Goal: Transaction & Acquisition: Purchase product/service

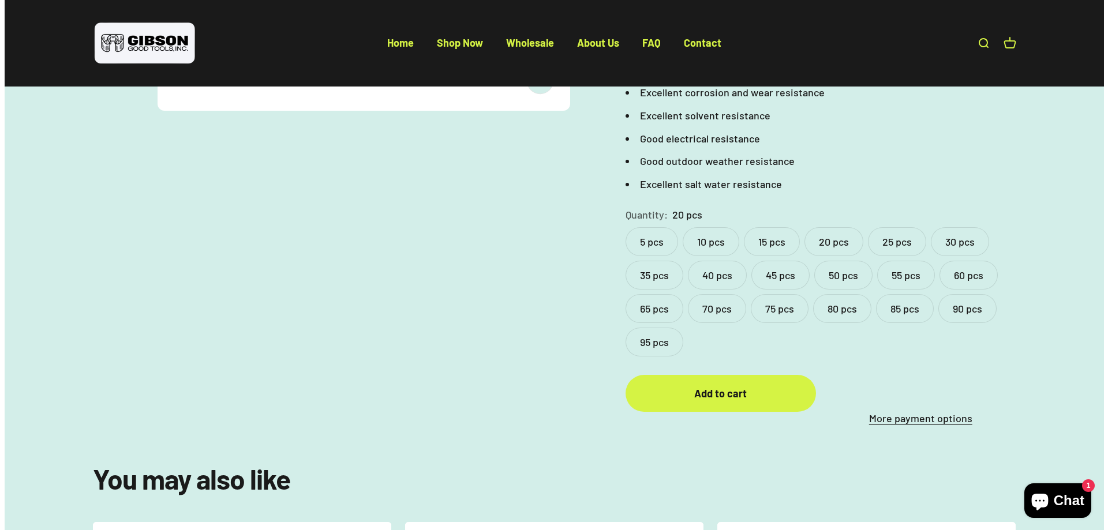
scroll to position [404, 0]
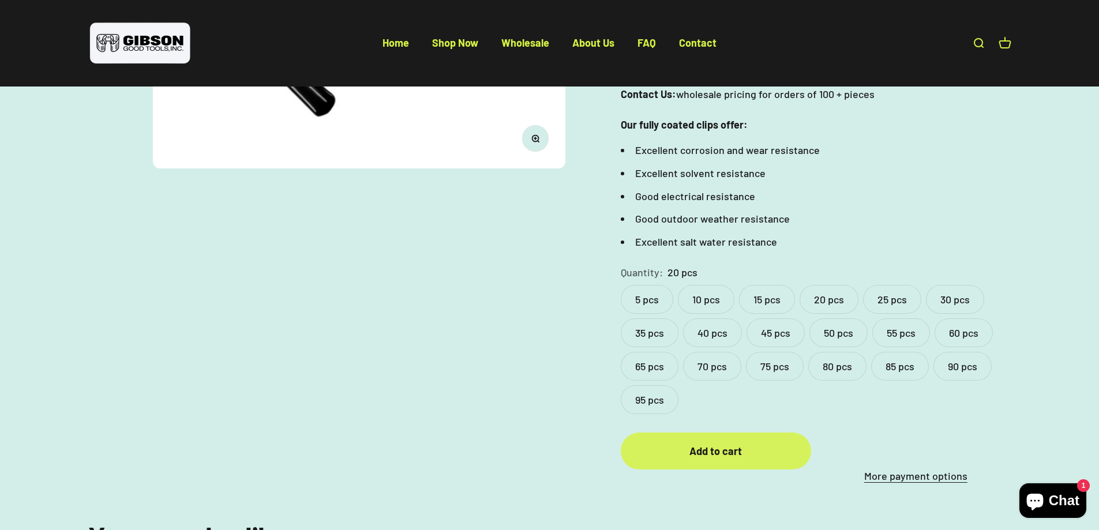
click at [726, 443] on div "Add to cart" at bounding box center [716, 451] width 144 height 17
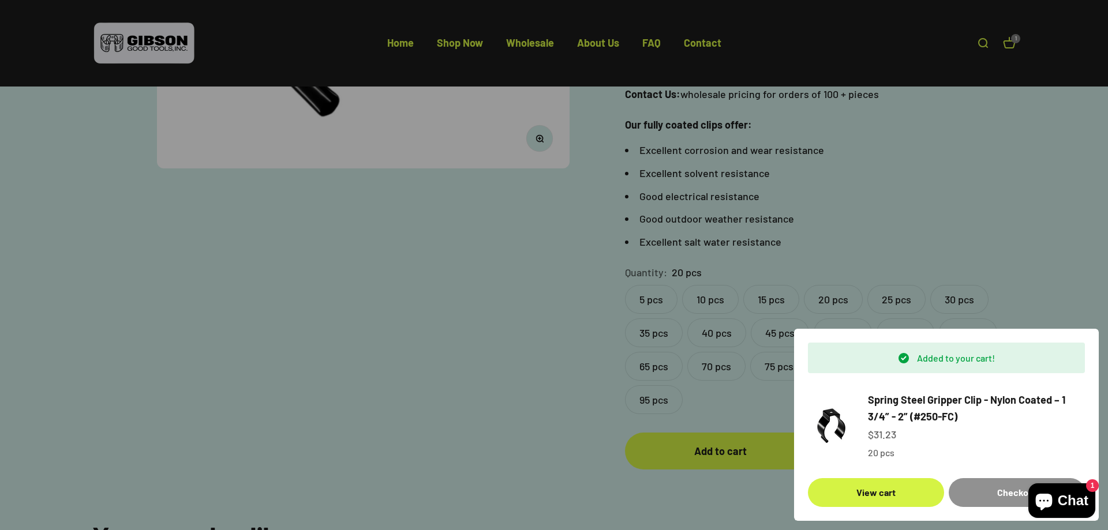
click at [994, 486] on div "Checkout" at bounding box center [1016, 492] width 108 height 15
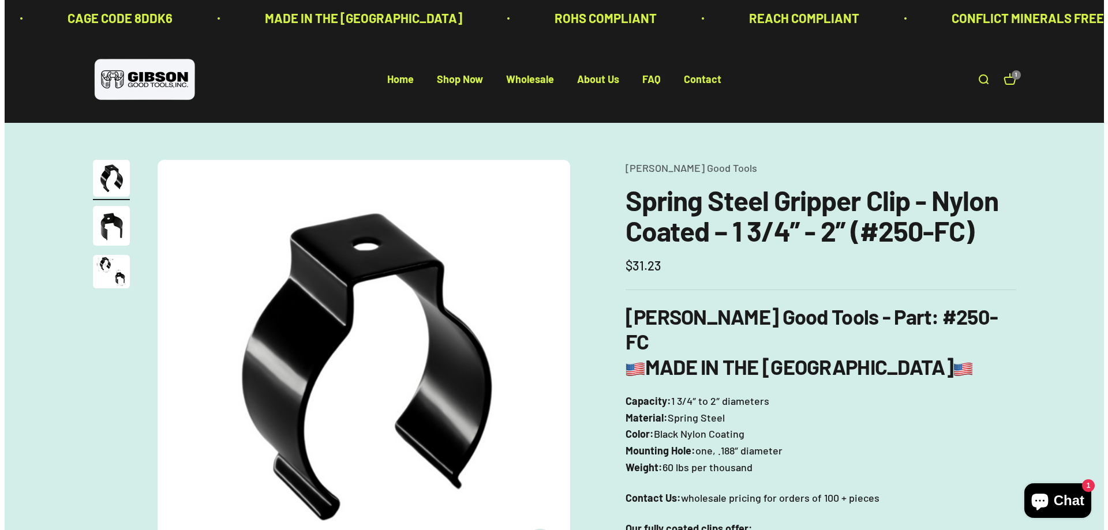
scroll to position [404, 0]
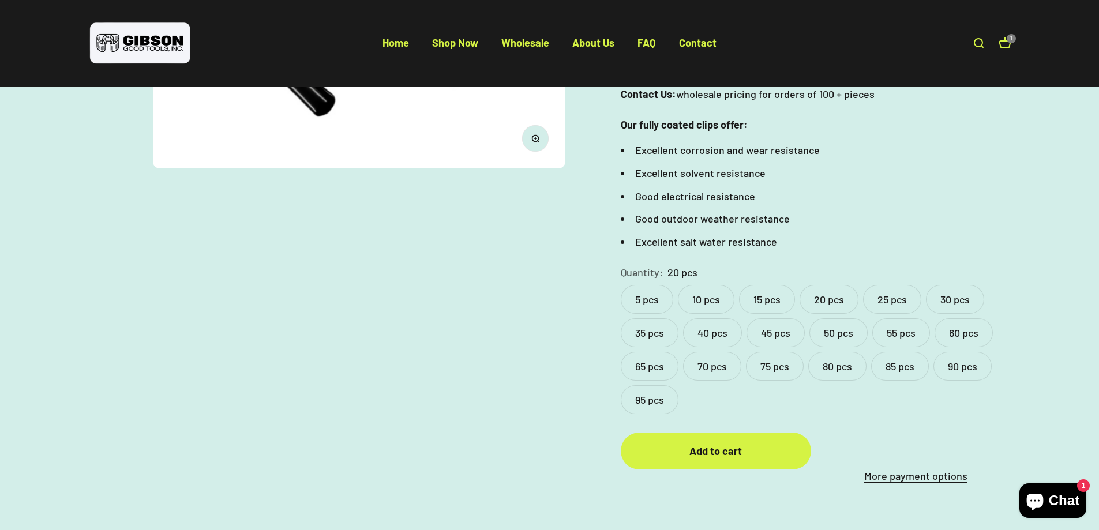
click at [956, 285] on label "30 pcs" at bounding box center [955, 299] width 58 height 29
click at [707, 443] on div "Add to cart" at bounding box center [716, 451] width 144 height 17
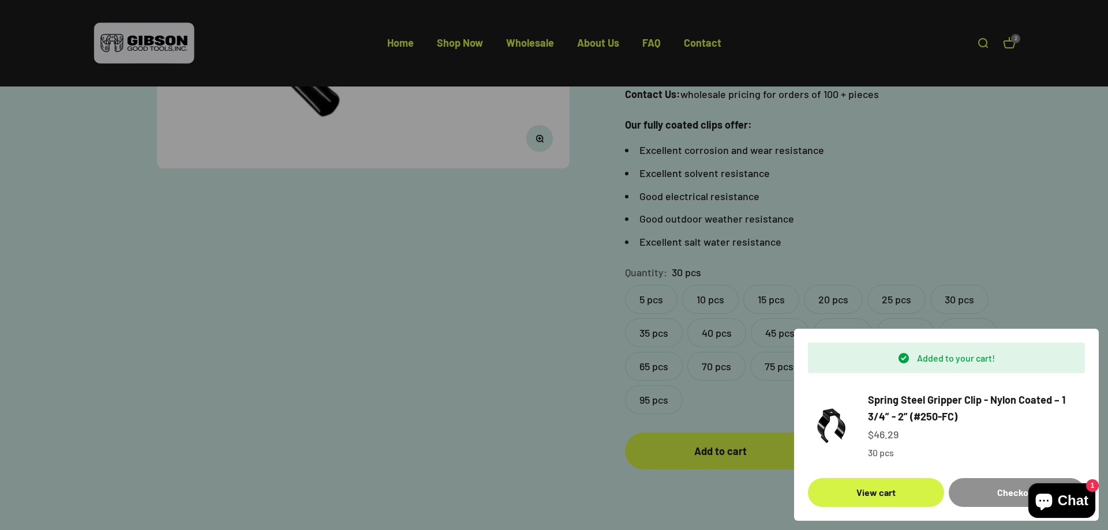
click at [997, 488] on div "Checkout" at bounding box center [1016, 492] width 108 height 15
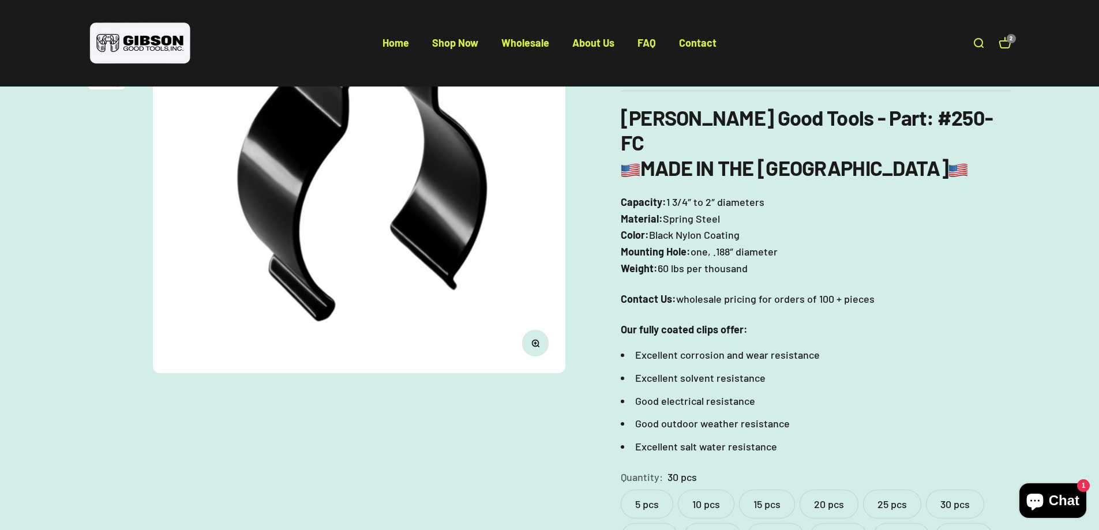
scroll to position [365, 0]
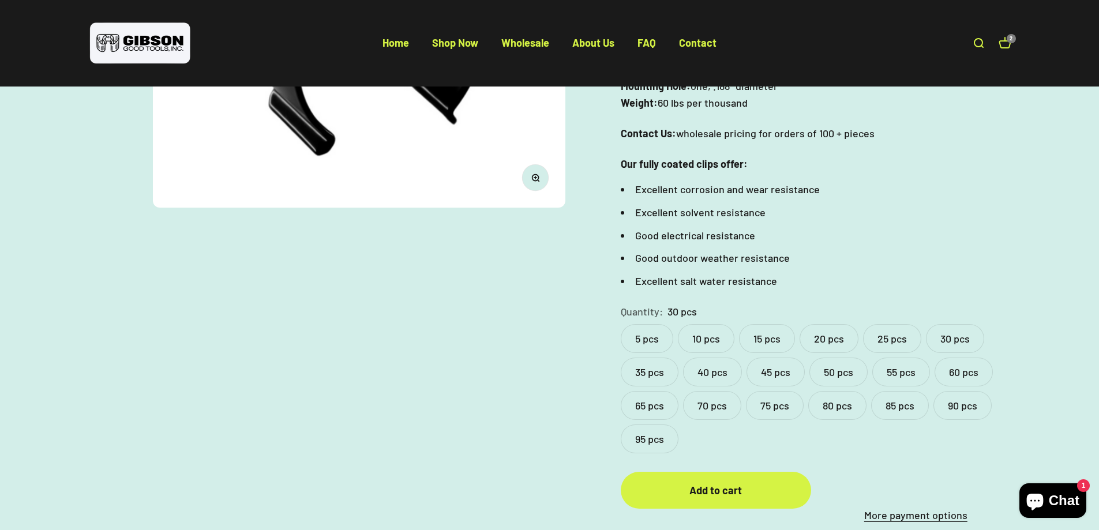
click at [511, 346] on div "Zoom Go to item 1 Go to item 2 Go to item 3 [PERSON_NAME] Good Tools Spring Ste…" at bounding box center [549, 159] width 923 height 729
click at [1000, 250] on li "Good outdoor weather resistance" at bounding box center [816, 258] width 391 height 17
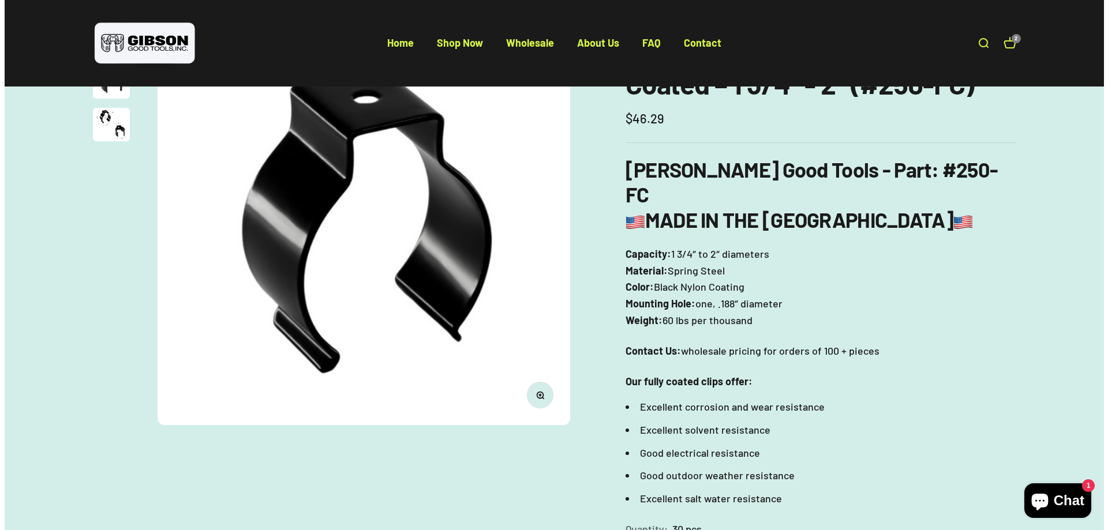
scroll to position [134, 0]
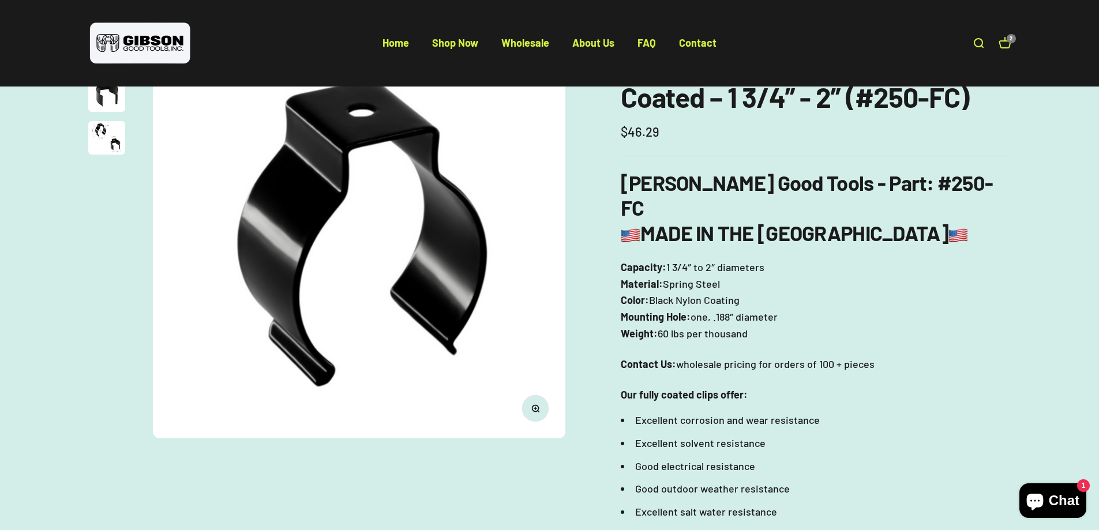
click at [1006, 43] on link "Open cart 2" at bounding box center [1005, 43] width 13 height 13
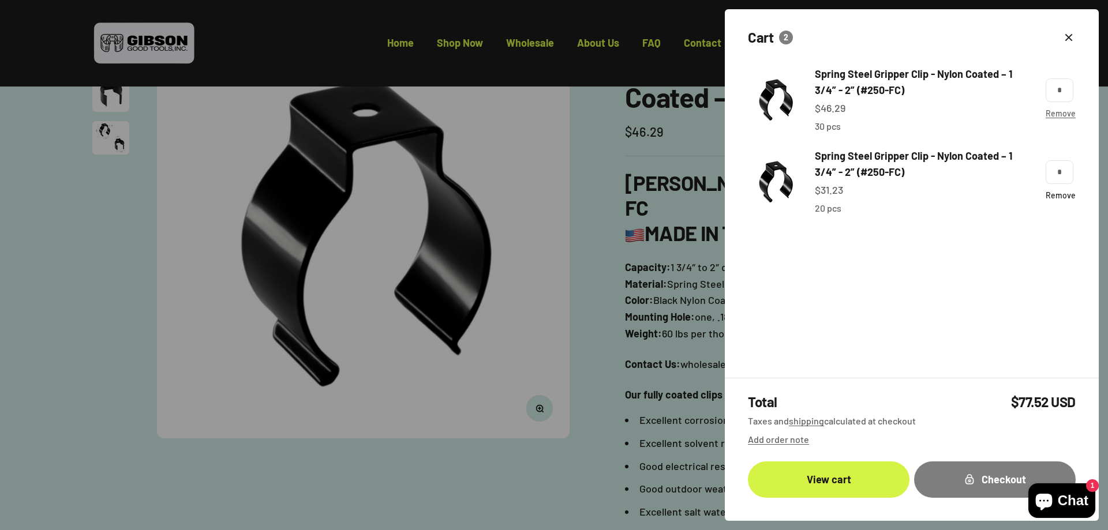
click at [1061, 194] on link "Remove" at bounding box center [1060, 195] width 30 height 10
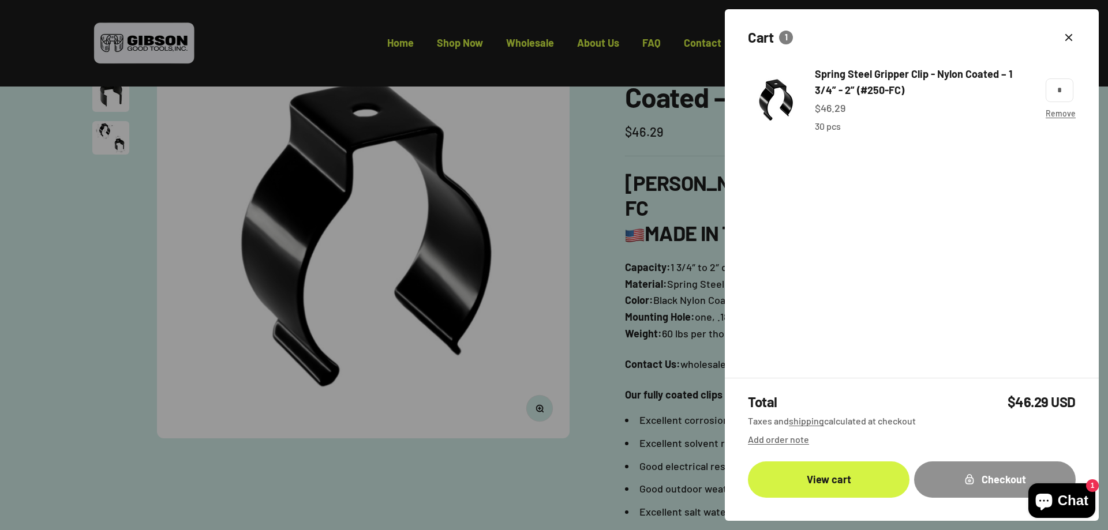
click at [1000, 474] on div "Checkout" at bounding box center [994, 479] width 115 height 17
